Goal: Navigation & Orientation: Find specific page/section

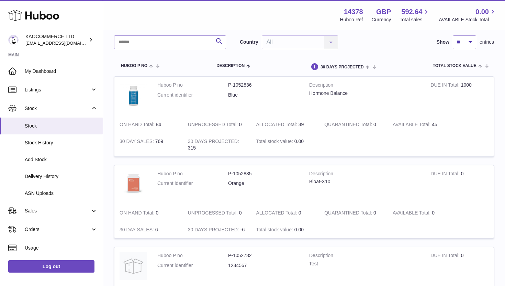
scroll to position [27, 0]
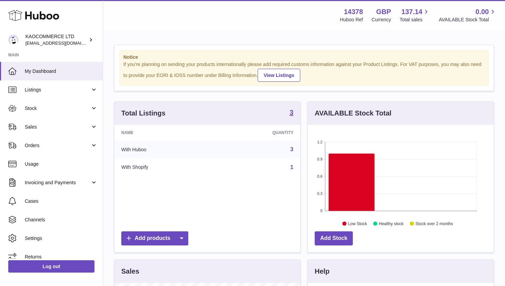
scroll to position [107, 186]
click at [46, 112] on link "Stock" at bounding box center [51, 108] width 103 height 19
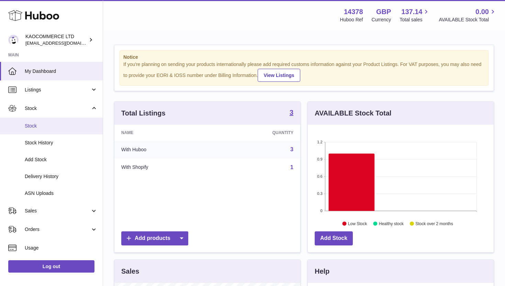
click at [49, 126] on span "Stock" at bounding box center [61, 126] width 73 height 7
